Goal: Task Accomplishment & Management: Use online tool/utility

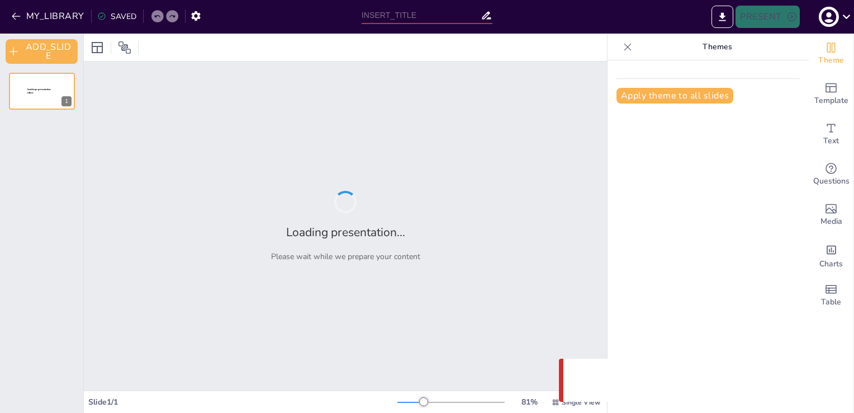
type input "Gestion Efficace du Plan Blanc en [GEOGRAPHIC_DATA]"
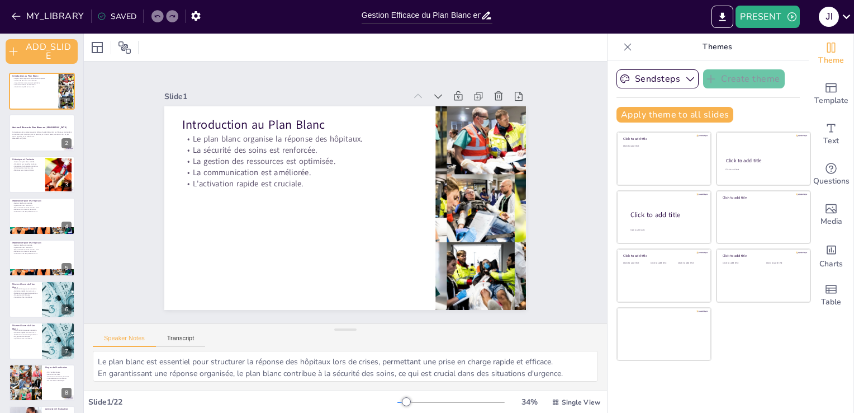
click at [433, 95] on icon at bounding box center [438, 96] width 11 height 11
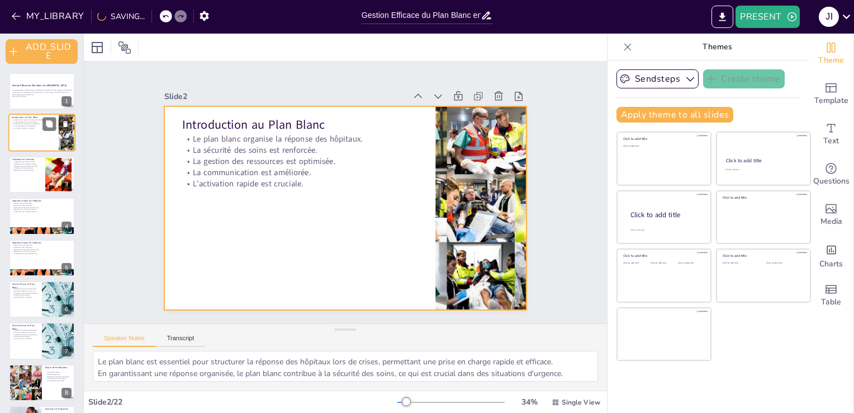
click at [20, 142] on div at bounding box center [41, 133] width 67 height 38
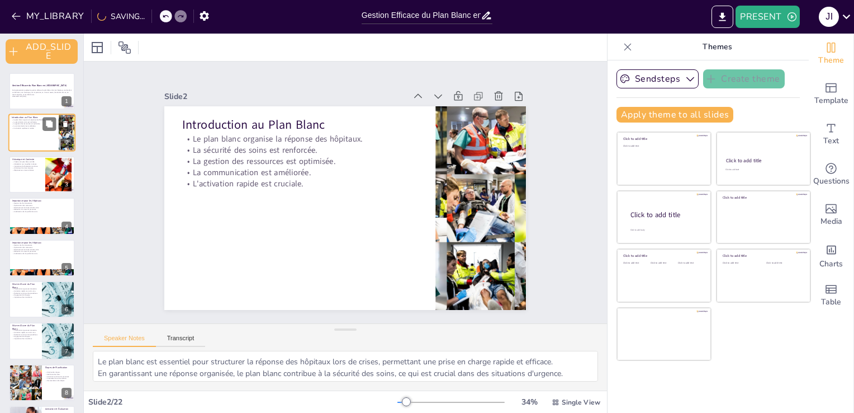
click at [22, 144] on div at bounding box center [41, 133] width 67 height 38
click at [38, 169] on p "Réponses aux crises sanitaires." at bounding box center [27, 170] width 30 height 2
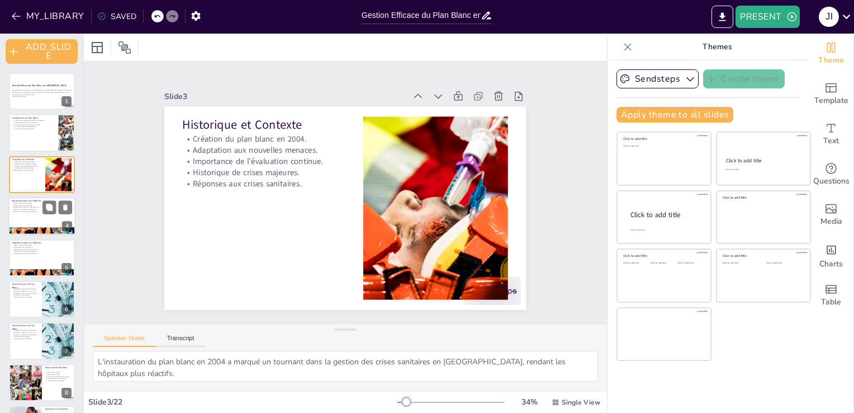
click at [42, 220] on div at bounding box center [41, 216] width 67 height 38
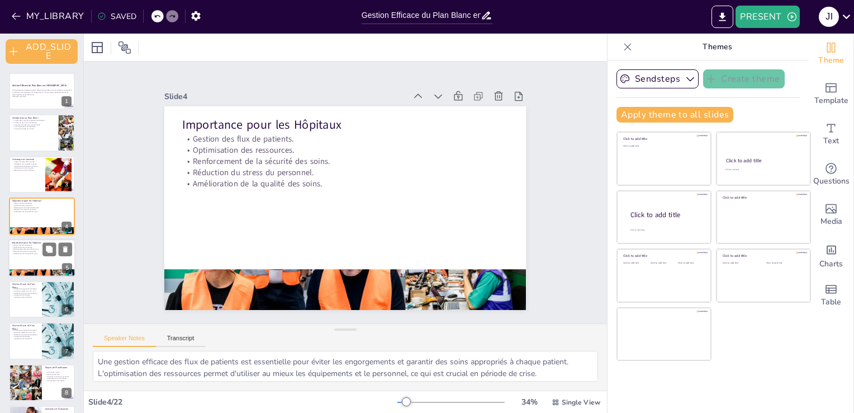
click at [51, 259] on div at bounding box center [41, 258] width 67 height 38
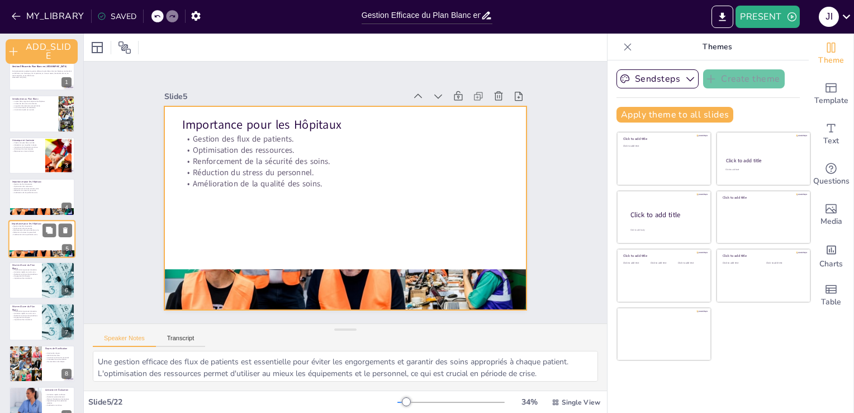
click at [29, 240] on div at bounding box center [41, 239] width 67 height 38
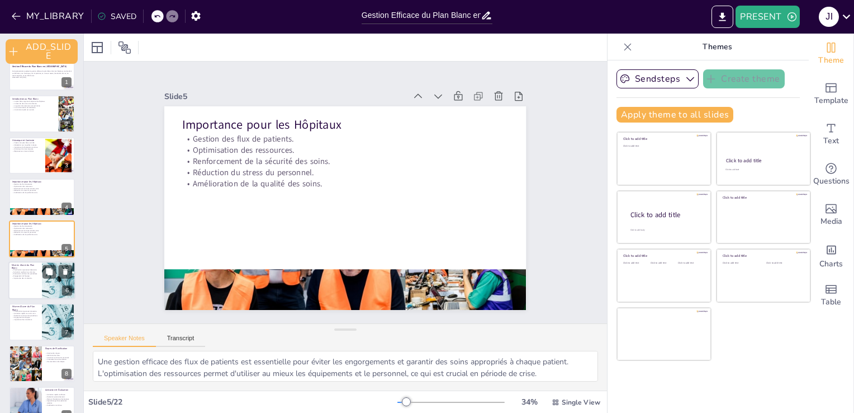
click at [36, 277] on p "Importance des simulations." at bounding box center [25, 278] width 27 height 2
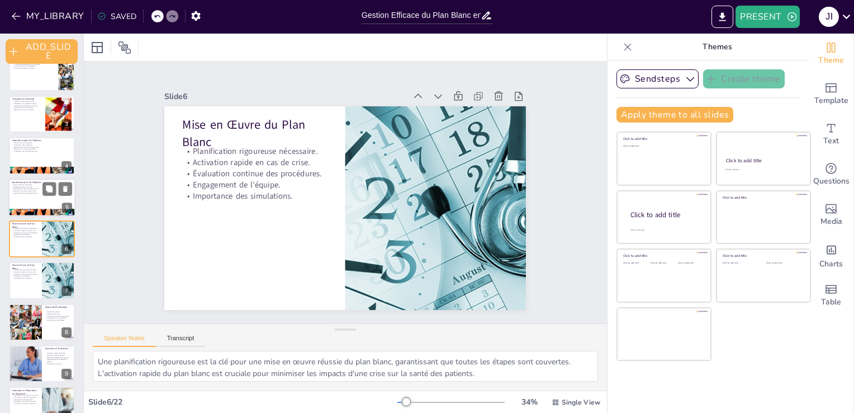
click at [36, 196] on div at bounding box center [41, 197] width 67 height 38
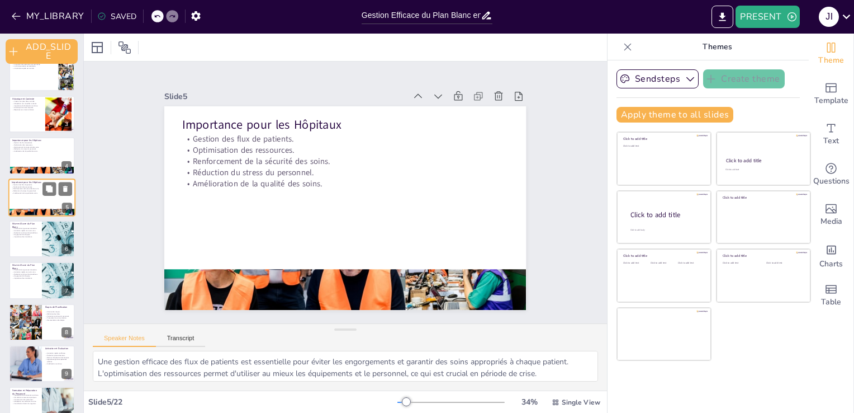
scroll to position [19, 0]
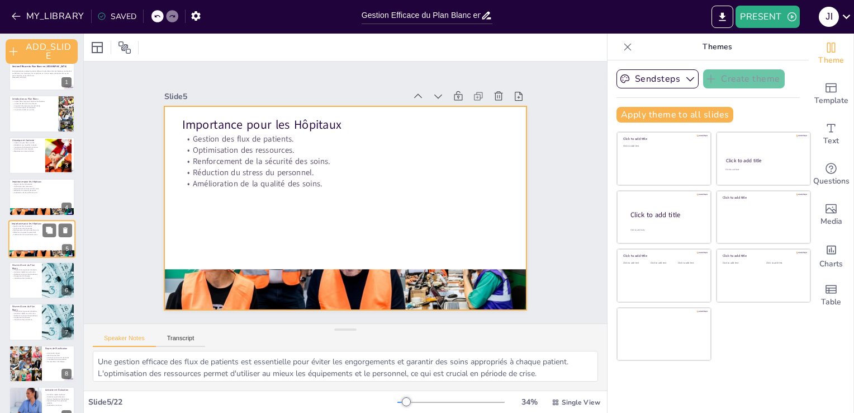
click at [36, 242] on div at bounding box center [41, 239] width 67 height 38
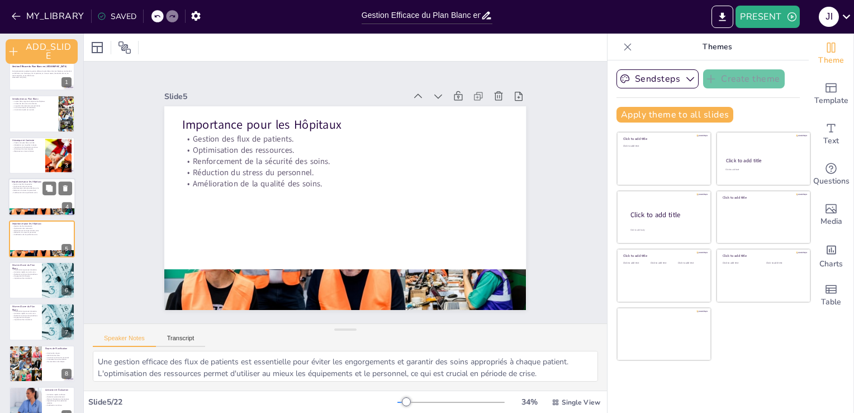
click at [24, 191] on p "Amélioration de la qualité des soins." at bounding box center [42, 192] width 60 height 2
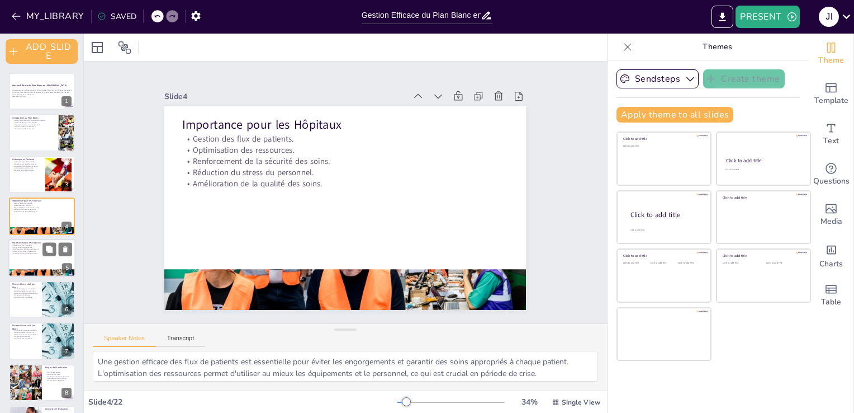
click at [38, 242] on p "Importance pour les Hôpitaux" at bounding box center [42, 241] width 60 height 3
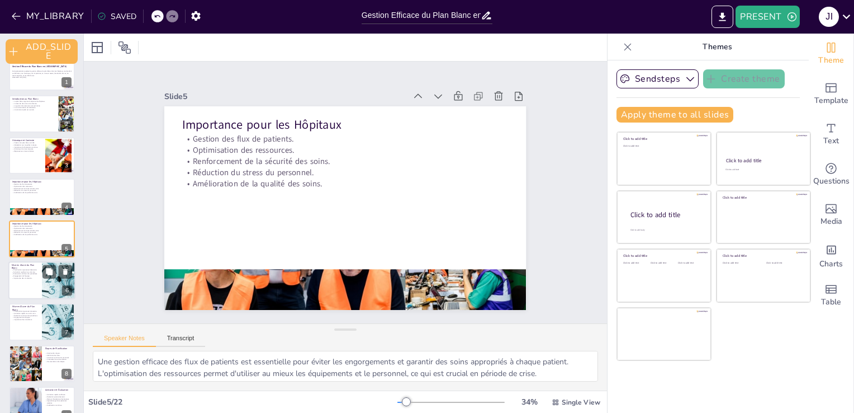
click at [26, 288] on div at bounding box center [41, 280] width 67 height 38
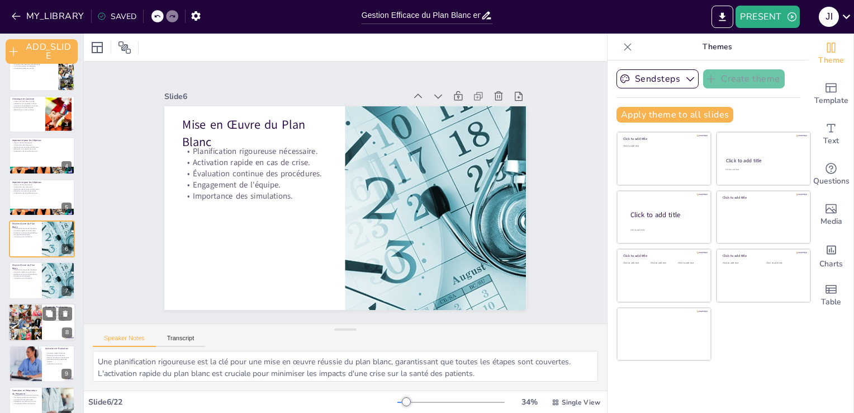
click at [28, 314] on div at bounding box center [25, 322] width 38 height 38
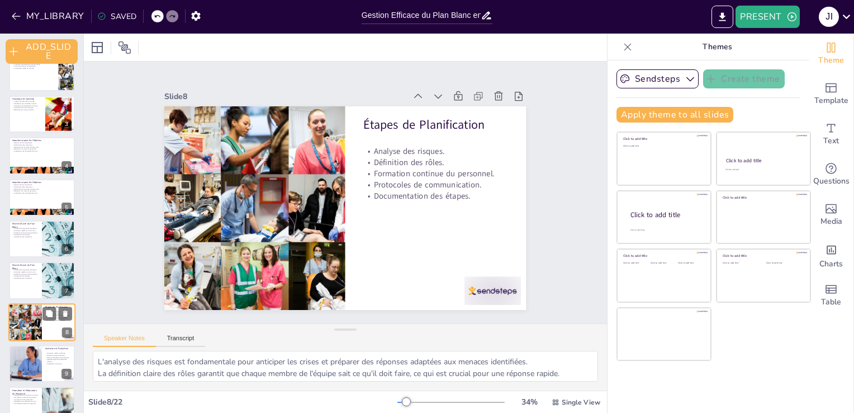
scroll to position [144, 0]
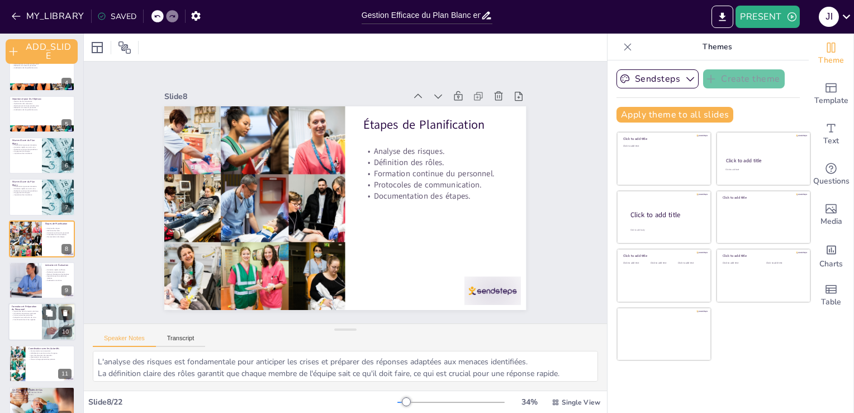
click at [23, 328] on div at bounding box center [41, 322] width 67 height 38
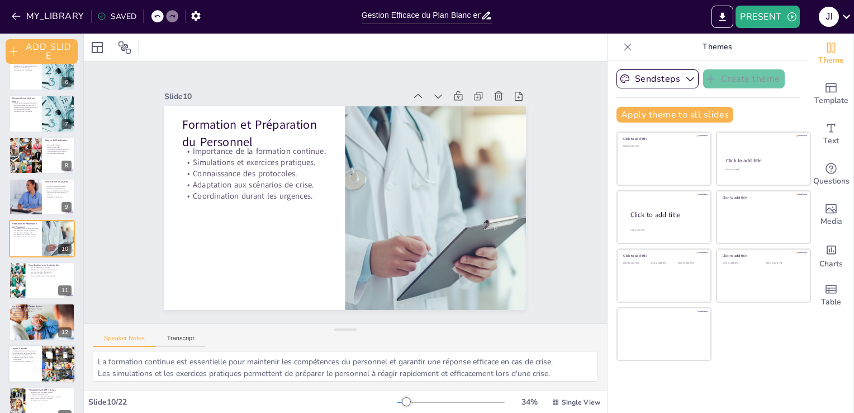
click at [27, 372] on div at bounding box center [41, 363] width 67 height 38
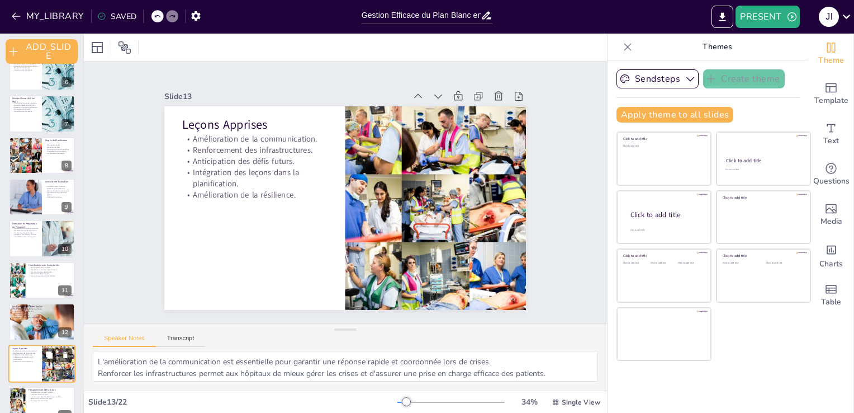
scroll to position [352, 0]
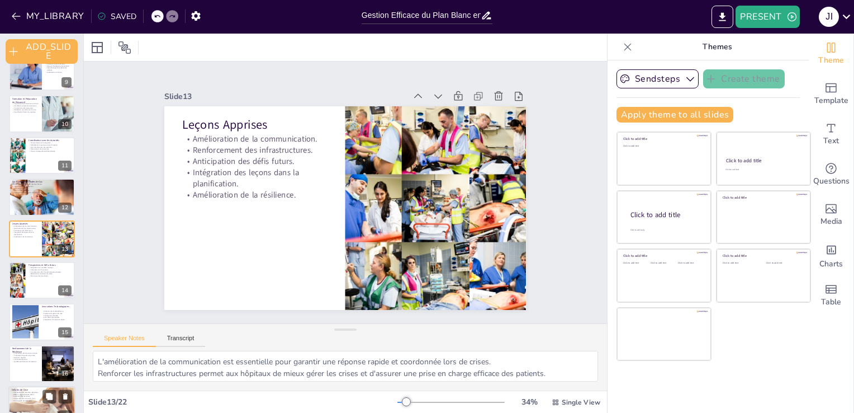
click at [27, 397] on p "Canaux de communication clairs." at bounding box center [42, 398] width 60 height 2
type textarea "La composition de cellules de crise avec des membres spécialisés est essentiell…"
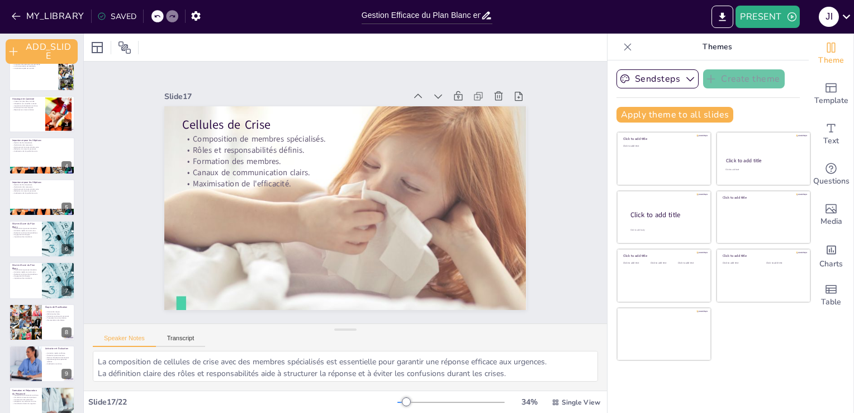
scroll to position [0, 0]
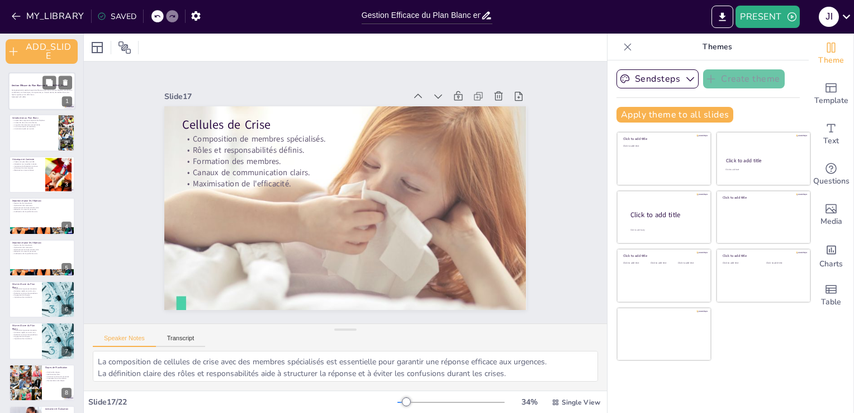
click at [34, 96] on p "Generated with [URL]" at bounding box center [42, 97] width 60 height 2
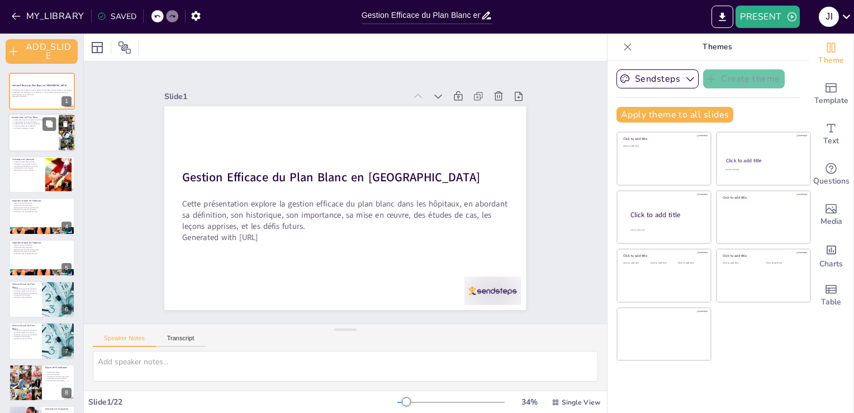
click at [34, 135] on div at bounding box center [41, 133] width 67 height 38
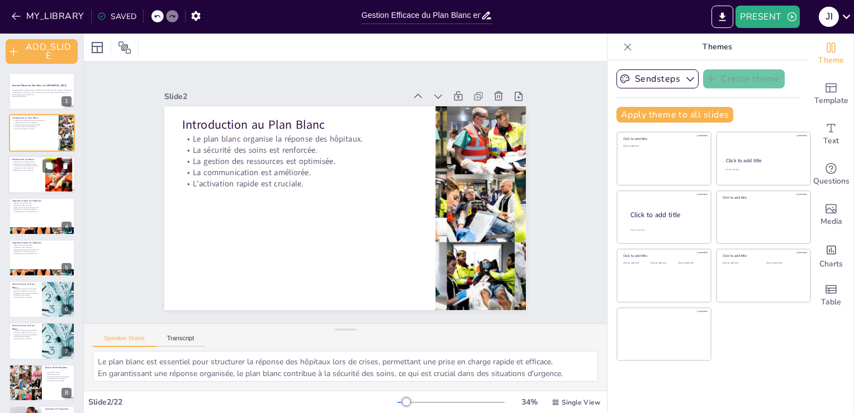
click at [38, 176] on div at bounding box center [41, 174] width 67 height 38
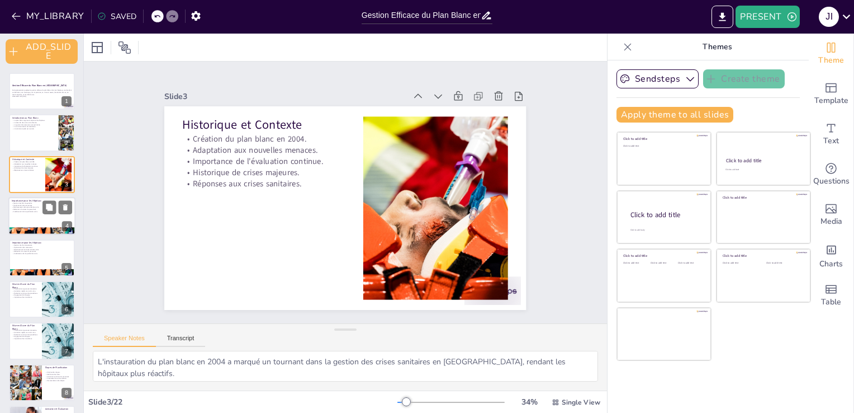
click at [29, 206] on p "Renforcement de la sécurité des soins." at bounding box center [42, 207] width 60 height 2
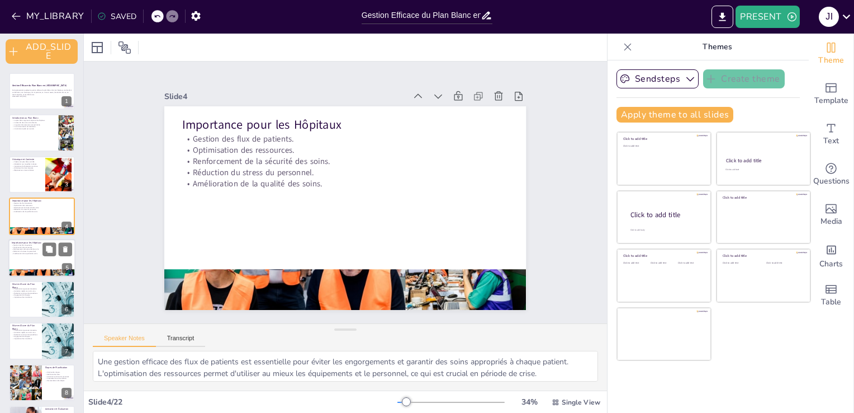
click at [37, 258] on div at bounding box center [41, 258] width 67 height 38
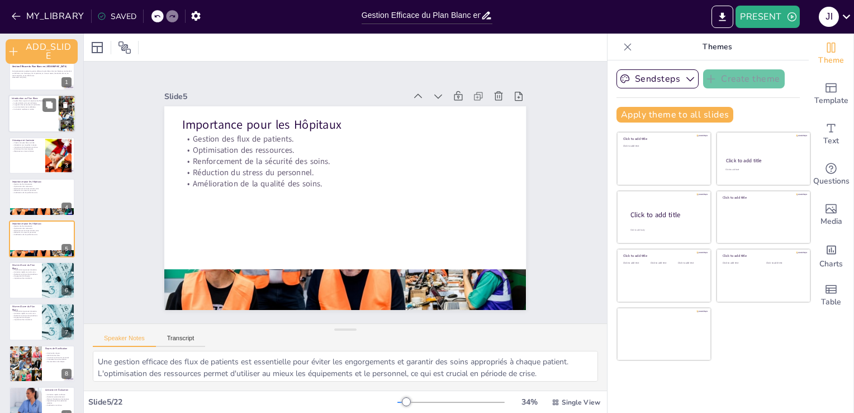
click at [22, 122] on div at bounding box center [41, 114] width 67 height 38
type textarea "Le plan blanc est essentiel pour structurer la réponse des hôpitaux lors de cri…"
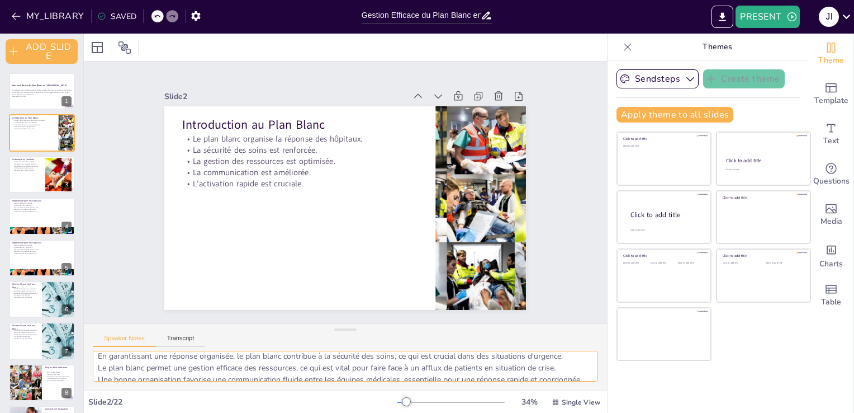
scroll to position [0, 0]
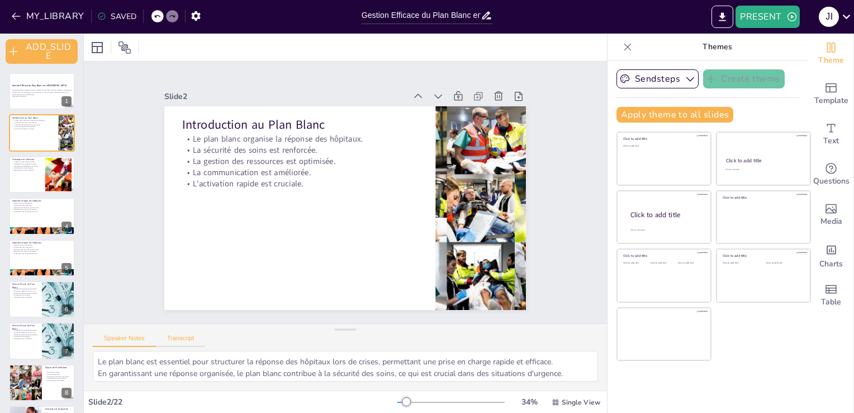
click at [174, 334] on button "Transcript" at bounding box center [181, 340] width 50 height 12
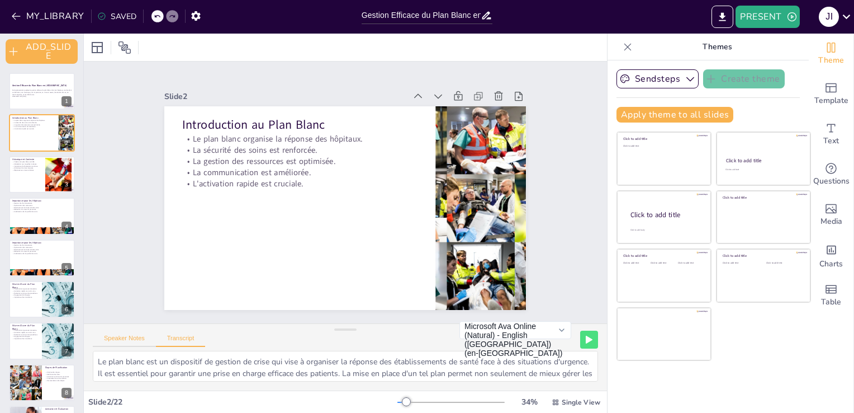
click at [111, 342] on button "Speaker Notes" at bounding box center [124, 340] width 63 height 12
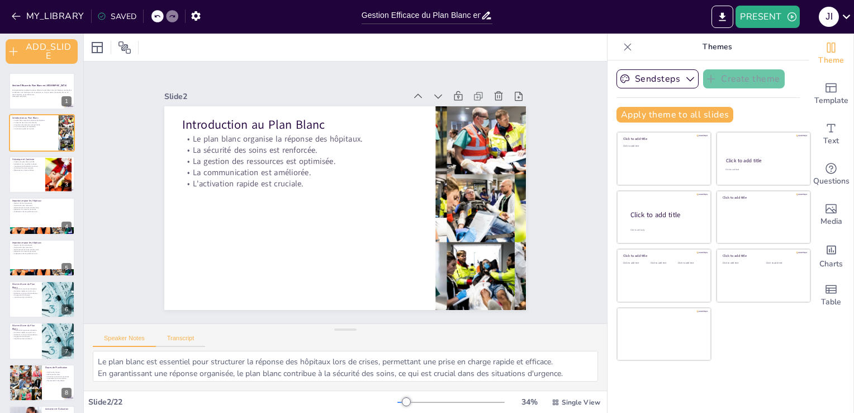
click at [173, 343] on button "Transcript" at bounding box center [181, 340] width 50 height 12
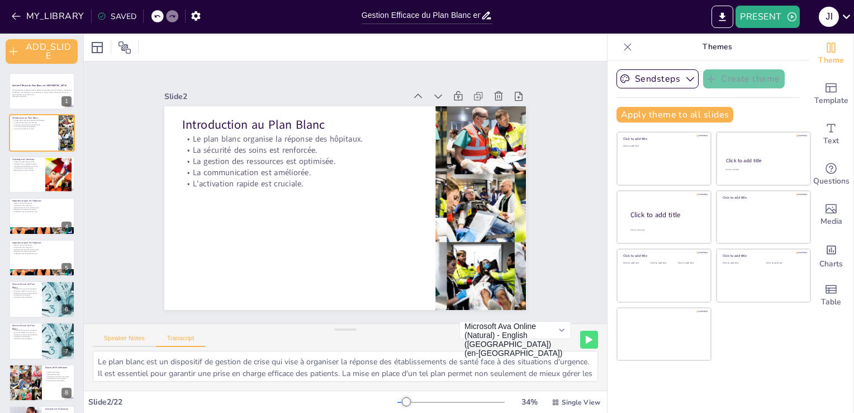
click at [117, 338] on button "Speaker Notes" at bounding box center [124, 340] width 63 height 12
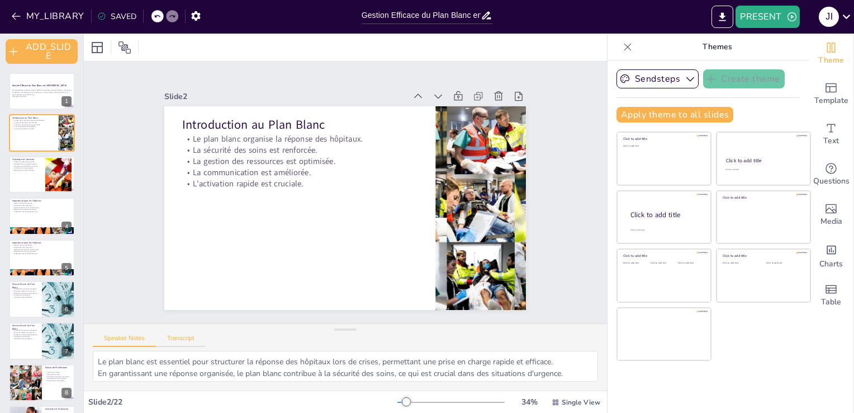
click at [174, 344] on button "Transcript" at bounding box center [181, 340] width 50 height 12
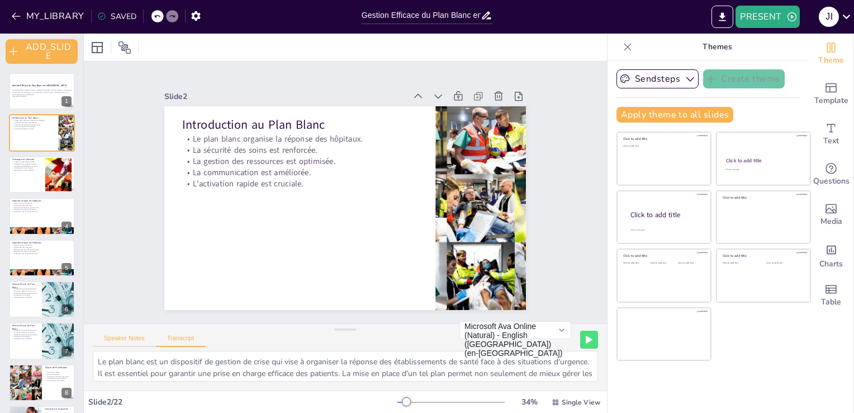
click at [120, 343] on button "Speaker Notes" at bounding box center [124, 340] width 63 height 12
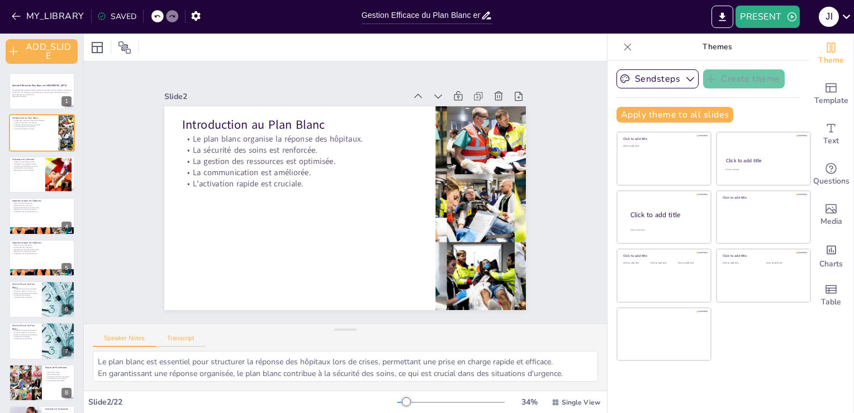
click at [186, 337] on button "Transcript" at bounding box center [181, 340] width 50 height 12
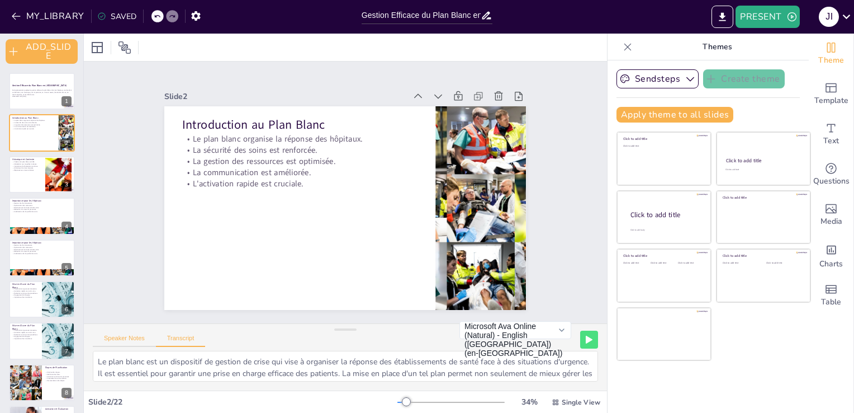
click at [137, 337] on button "Speaker Notes" at bounding box center [124, 340] width 63 height 12
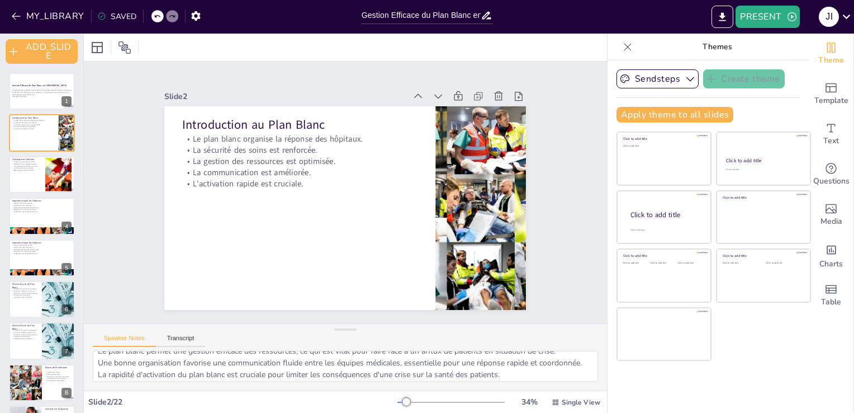
scroll to position [49, 0]
click at [28, 180] on div at bounding box center [41, 174] width 67 height 38
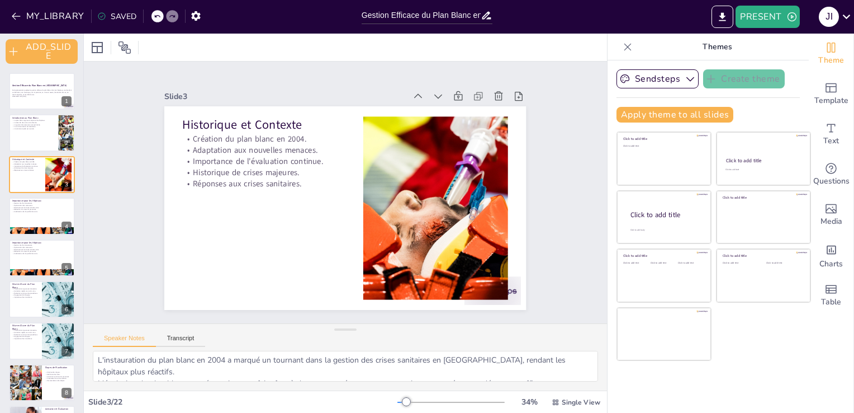
scroll to position [0, 0]
click at [49, 207] on icon at bounding box center [49, 207] width 7 height 7
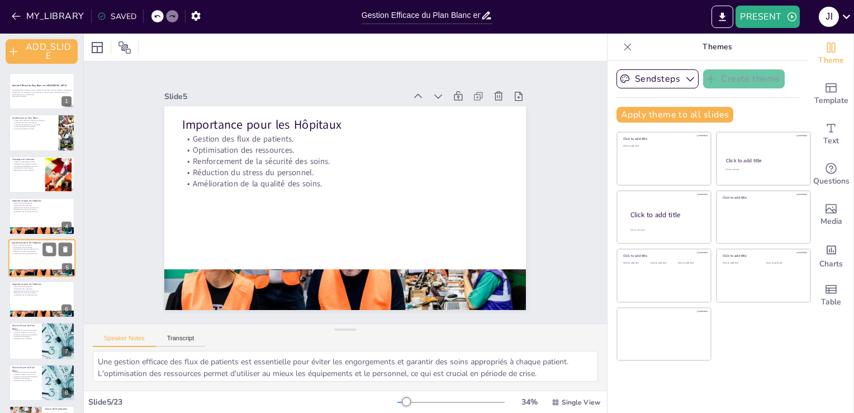
scroll to position [19, 0]
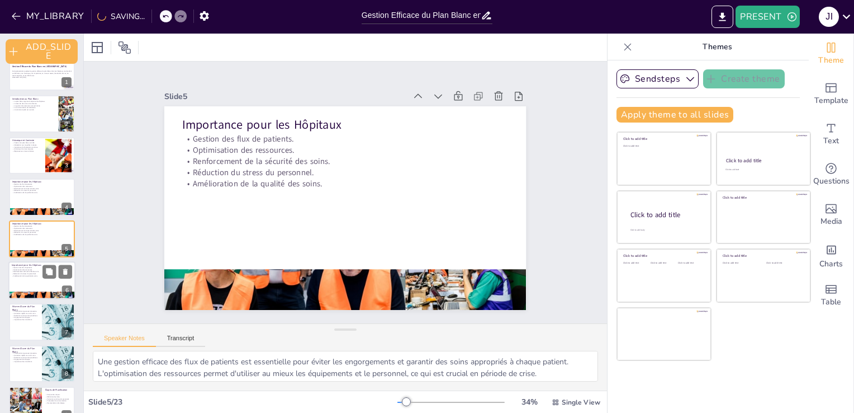
click at [37, 280] on div at bounding box center [41, 280] width 67 height 38
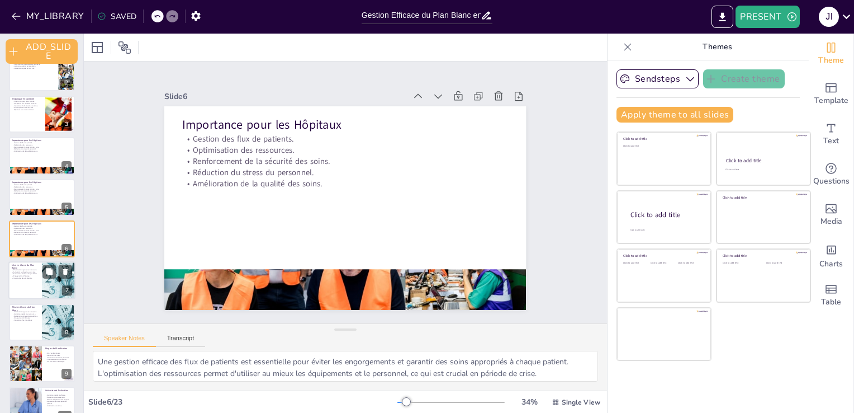
click at [20, 286] on div at bounding box center [41, 281] width 67 height 38
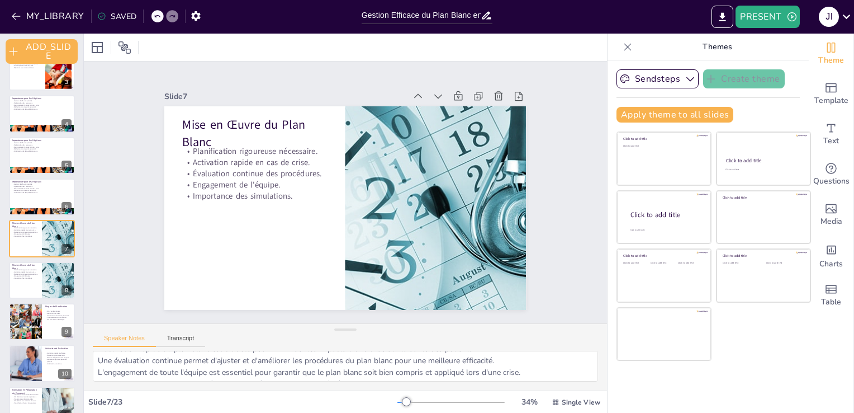
scroll to position [37, 0]
click at [619, 39] on div at bounding box center [628, 47] width 18 height 18
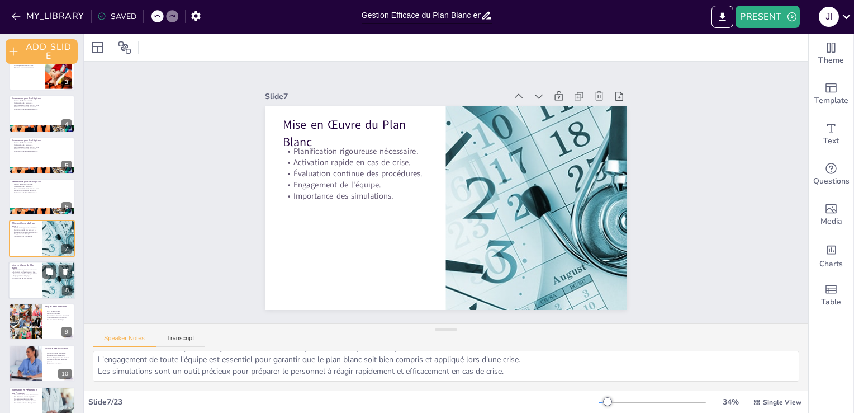
click at [29, 283] on div at bounding box center [41, 280] width 67 height 38
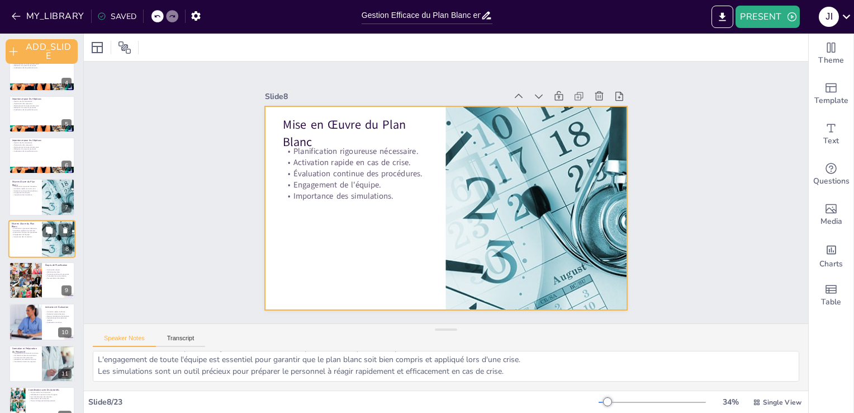
click at [16, 243] on div at bounding box center [41, 239] width 67 height 38
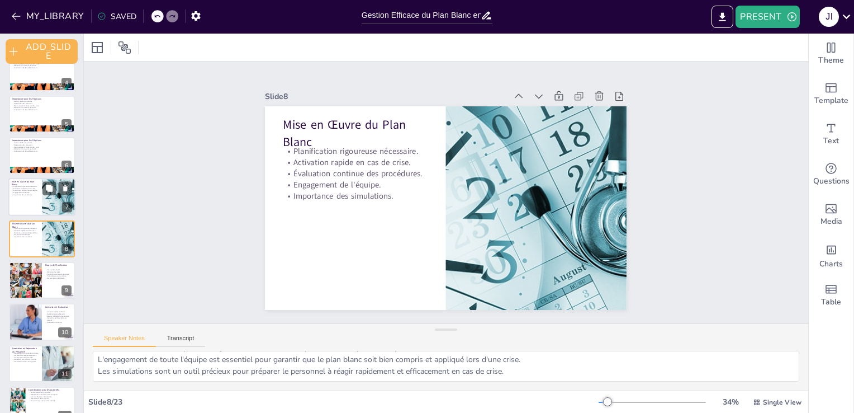
click at [26, 203] on div at bounding box center [41, 197] width 67 height 38
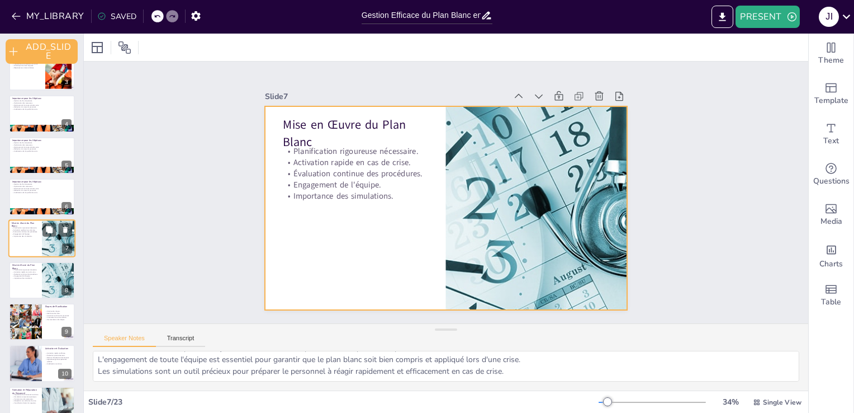
click at [31, 244] on div at bounding box center [41, 239] width 67 height 38
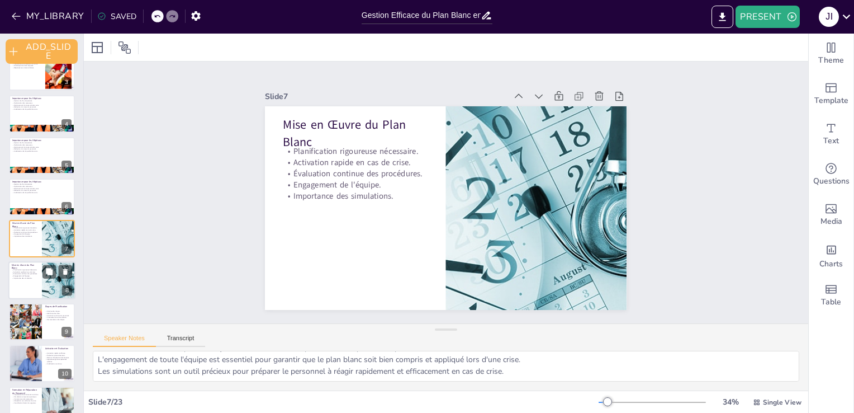
click at [30, 284] on div at bounding box center [41, 280] width 67 height 38
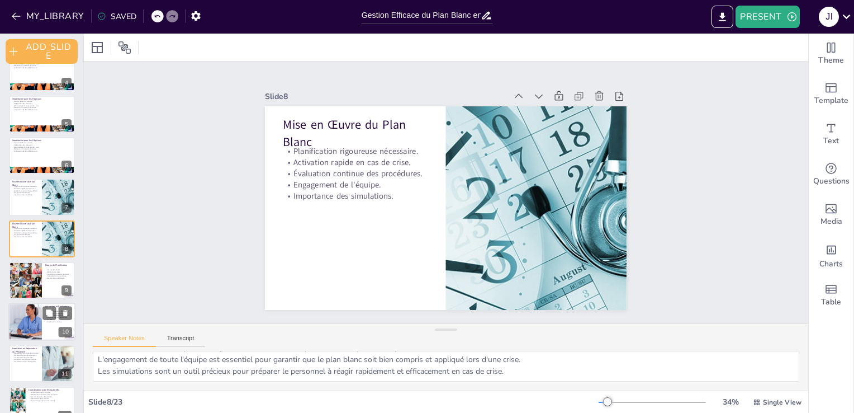
click at [27, 311] on div at bounding box center [25, 322] width 67 height 38
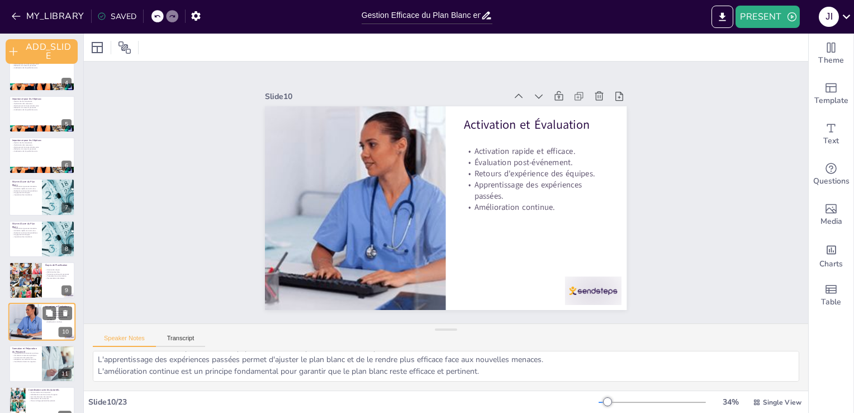
scroll to position [227, 0]
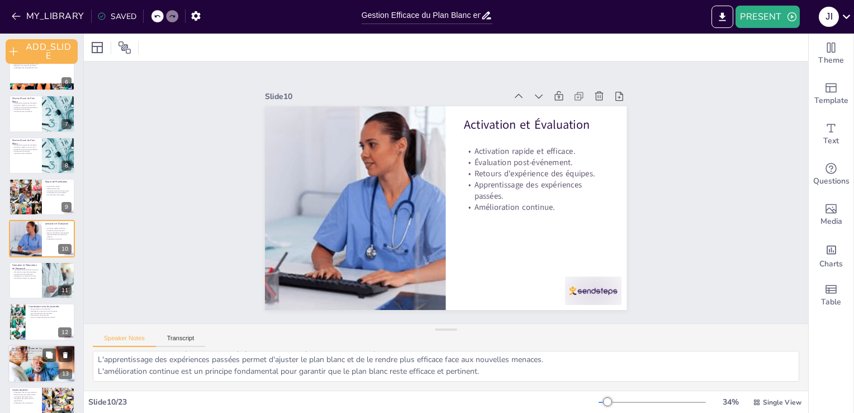
click at [27, 353] on p "Coordination efficace." at bounding box center [42, 354] width 60 height 2
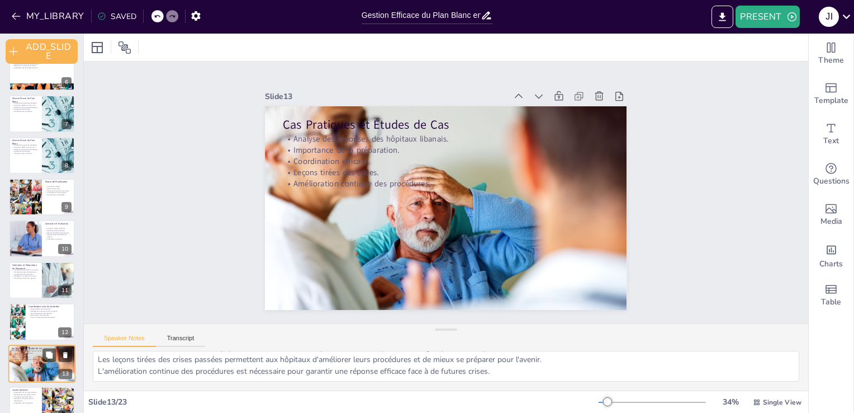
scroll to position [352, 0]
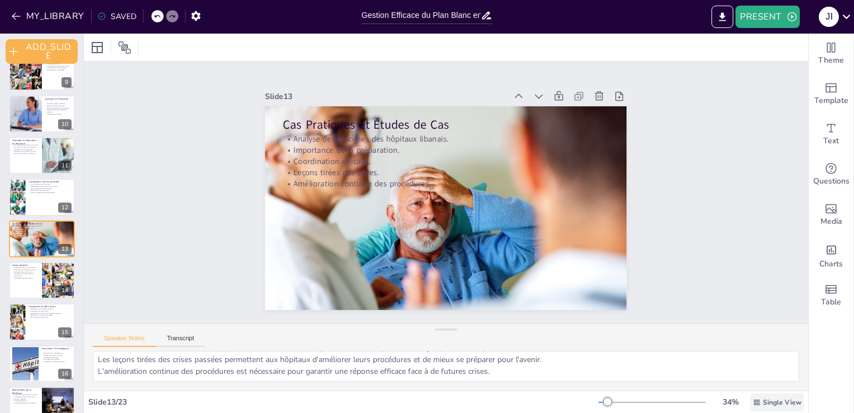
click at [773, 409] on div "Single View" at bounding box center [777, 402] width 53 height 18
click at [679, 246] on div "Slide 1 Gestion Efficace du Plan Blanc en [GEOGRAPHIC_DATA] Cette présentation …" at bounding box center [446, 193] width 768 height 534
click at [13, 293] on div at bounding box center [42, 280] width 66 height 37
type textarea "L'amélioration de la communication est essentielle pour garantir une réponse ra…"
